Goal: Information Seeking & Learning: Learn about a topic

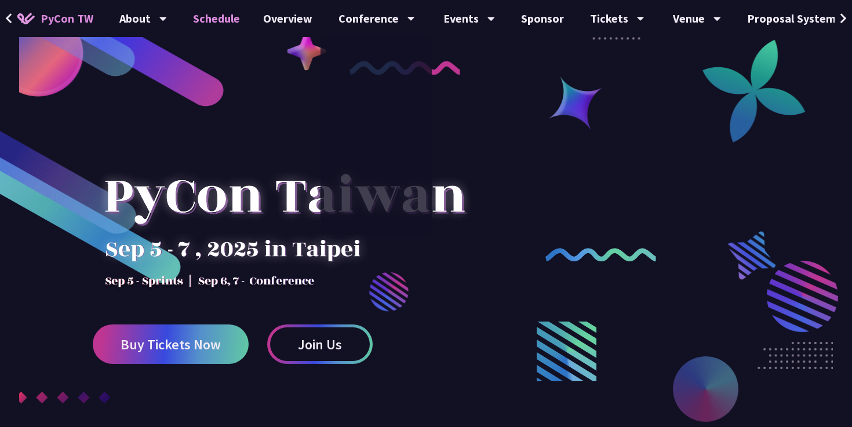
click at [222, 17] on link "Schedule" at bounding box center [216, 18] width 70 height 37
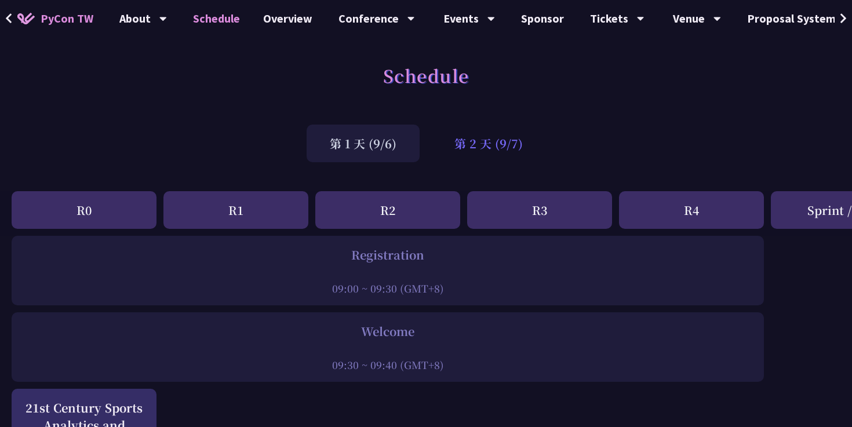
click at [508, 137] on div "第 2 天 (9/7)" at bounding box center [488, 144] width 115 height 38
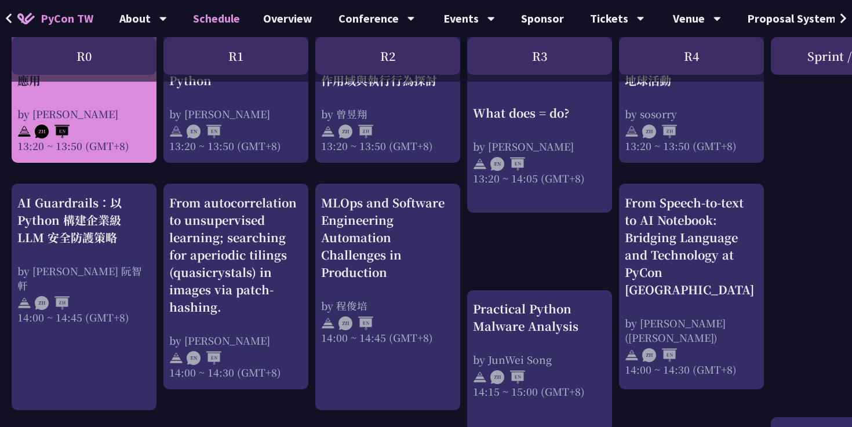
scroll to position [1092, 0]
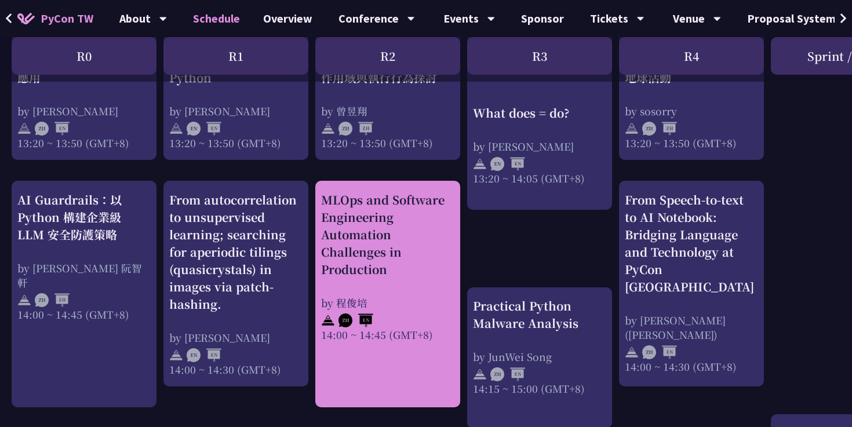
click at [430, 252] on div "MLOps and Software Engineering Automation Challenges in Production" at bounding box center [387, 234] width 133 height 87
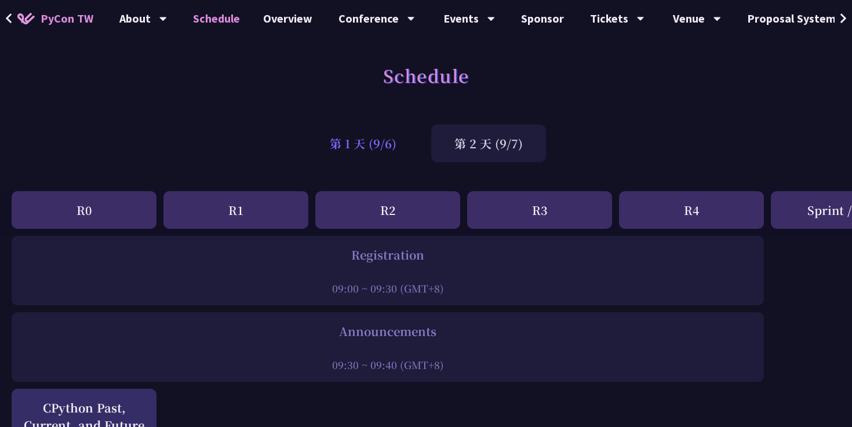
click at [388, 162] on div "第 1 天 (9/6)" at bounding box center [362, 144] width 113 height 38
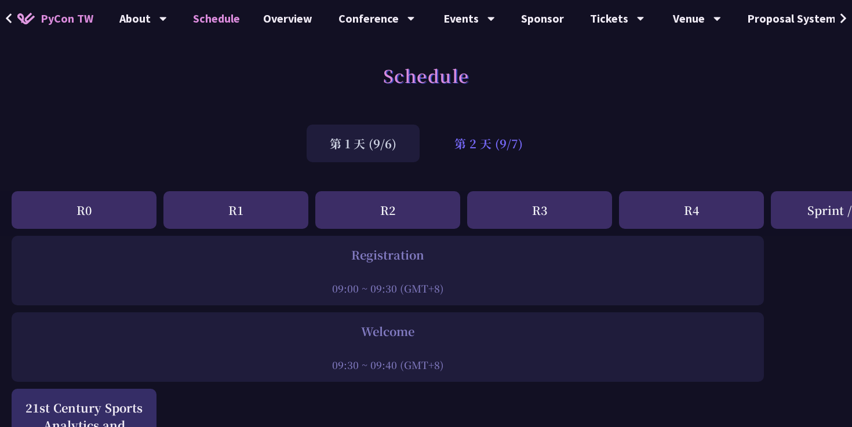
click at [495, 143] on div "第 2 天 (9/7)" at bounding box center [488, 144] width 115 height 38
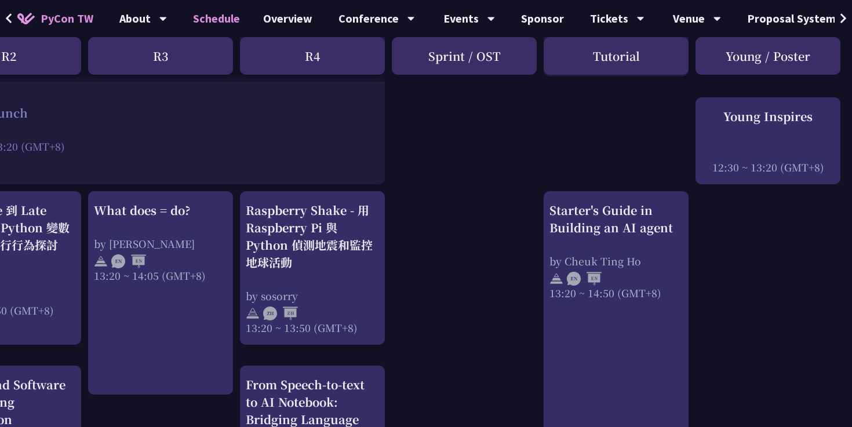
scroll to position [908, 379]
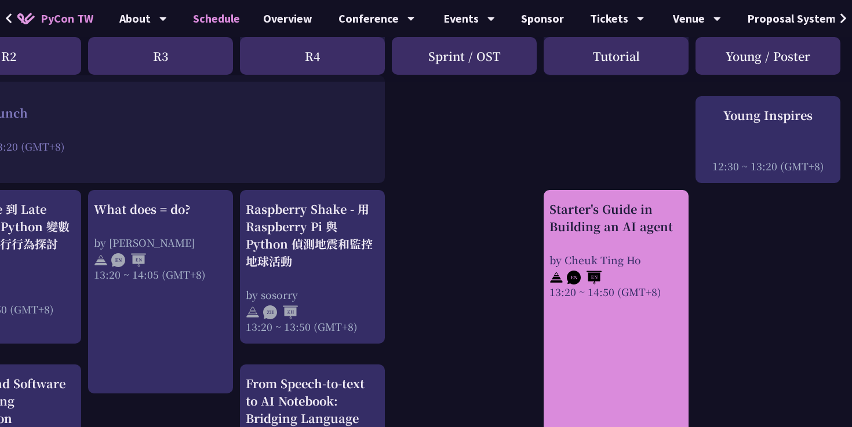
click at [623, 236] on div "Starter's Guide in Building an AI agent by [PERSON_NAME] 13:20 ~ 14:50 (GMT+8)" at bounding box center [615, 249] width 133 height 98
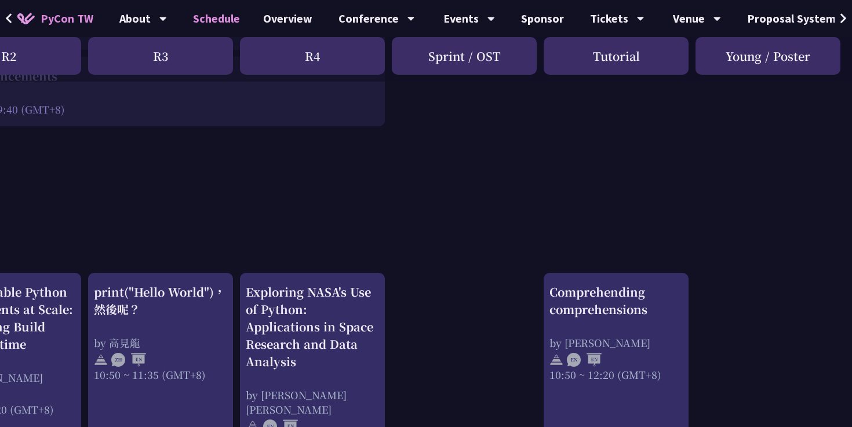
scroll to position [0, 379]
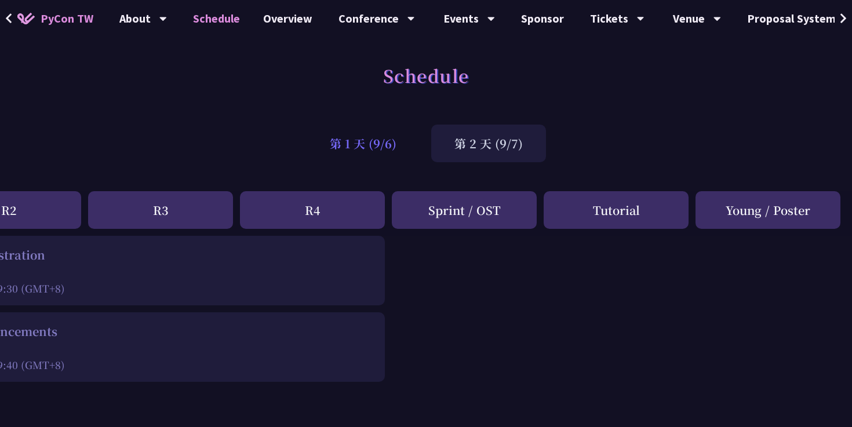
click at [397, 143] on div "第 1 天 (9/6)" at bounding box center [362, 144] width 113 height 38
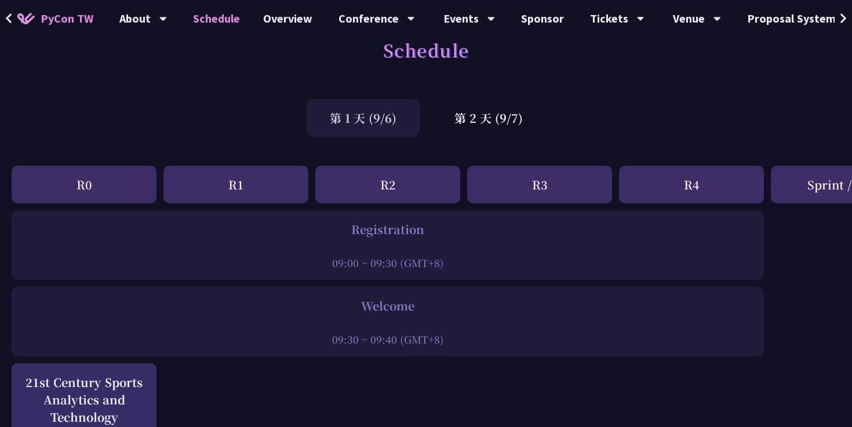
scroll to position [0, 0]
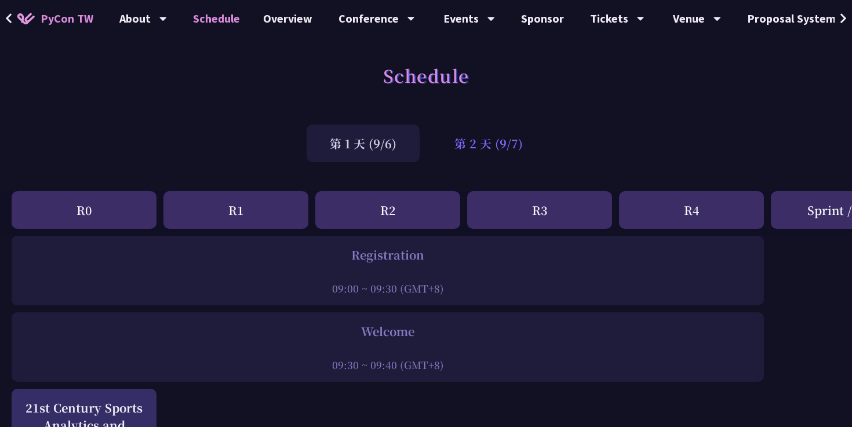
click at [491, 146] on div "第 2 天 (9/7)" at bounding box center [488, 144] width 115 height 38
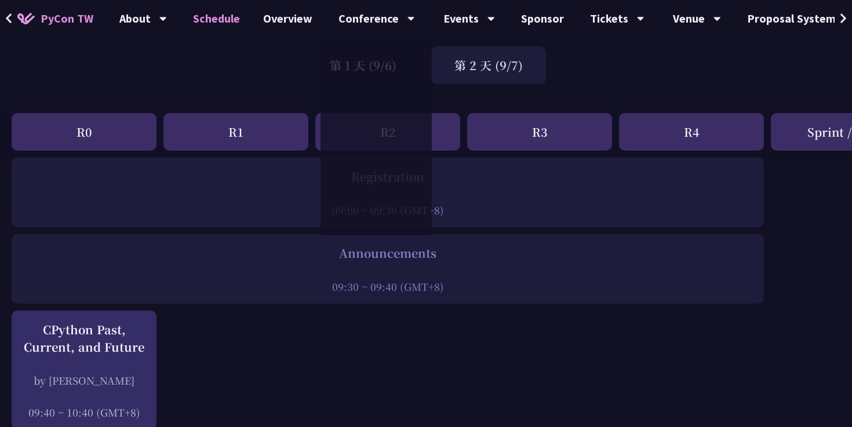
scroll to position [61, 0]
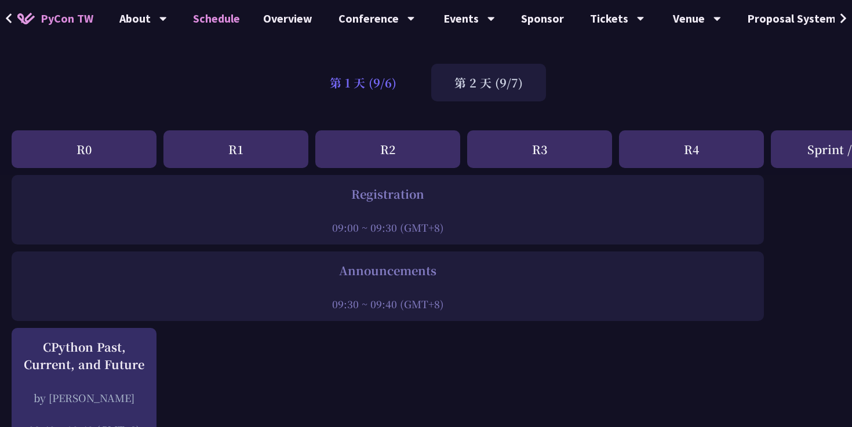
click at [340, 89] on div "第 1 天 (9/6)" at bounding box center [362, 83] width 113 height 38
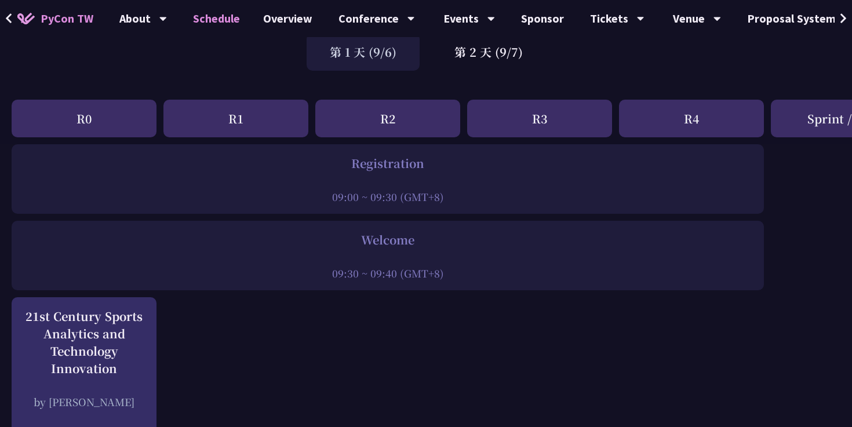
scroll to position [4, 0]
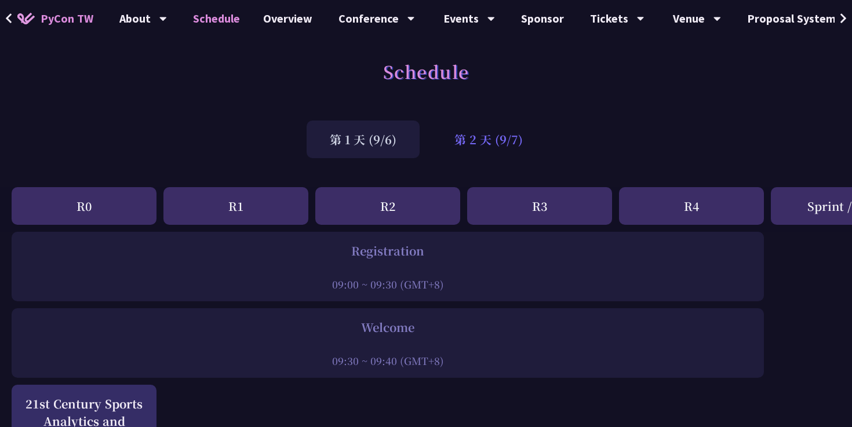
click at [471, 140] on div "第 2 天 (9/7)" at bounding box center [488, 140] width 115 height 38
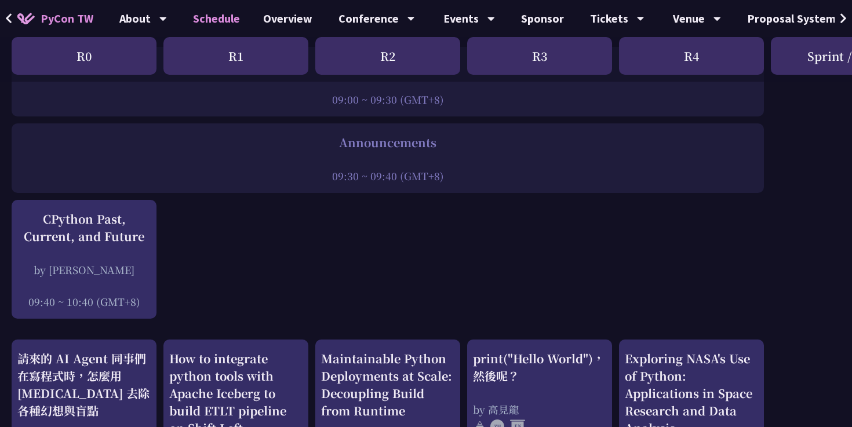
scroll to position [188, 0]
